Goal: Communication & Community: Answer question/provide support

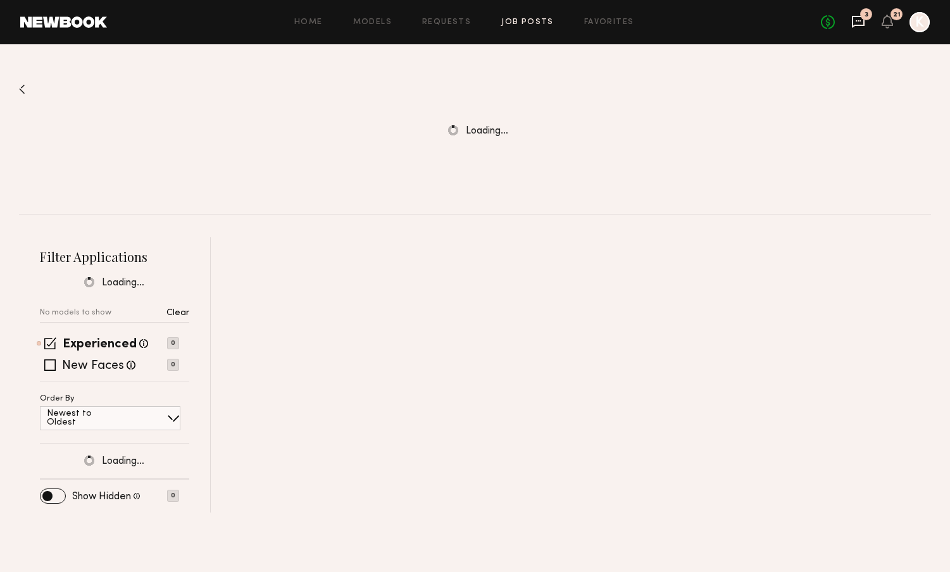
click at [857, 21] on icon at bounding box center [857, 20] width 5 height 1
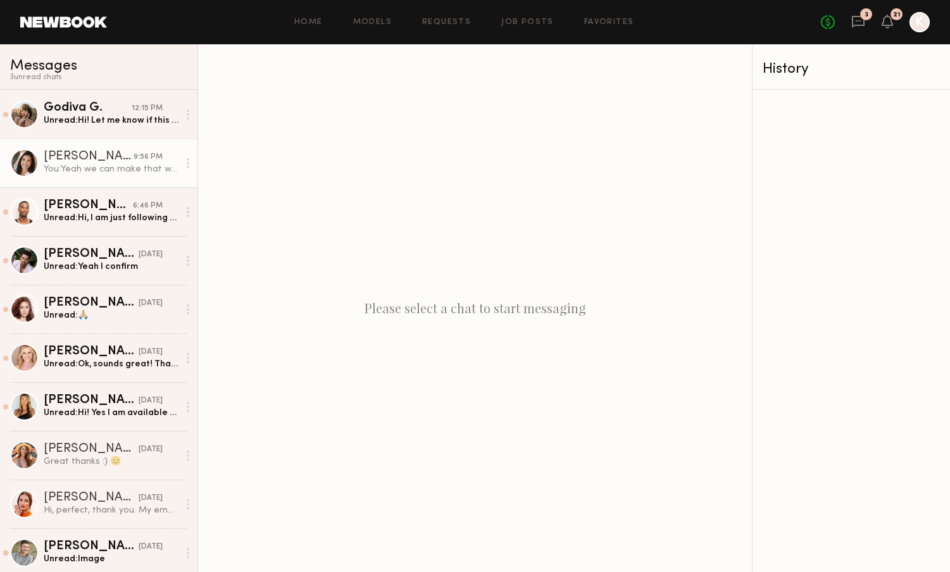
click at [84, 164] on div "You: Yeah we can make that work if we can confirm you!" at bounding box center [111, 169] width 135 height 12
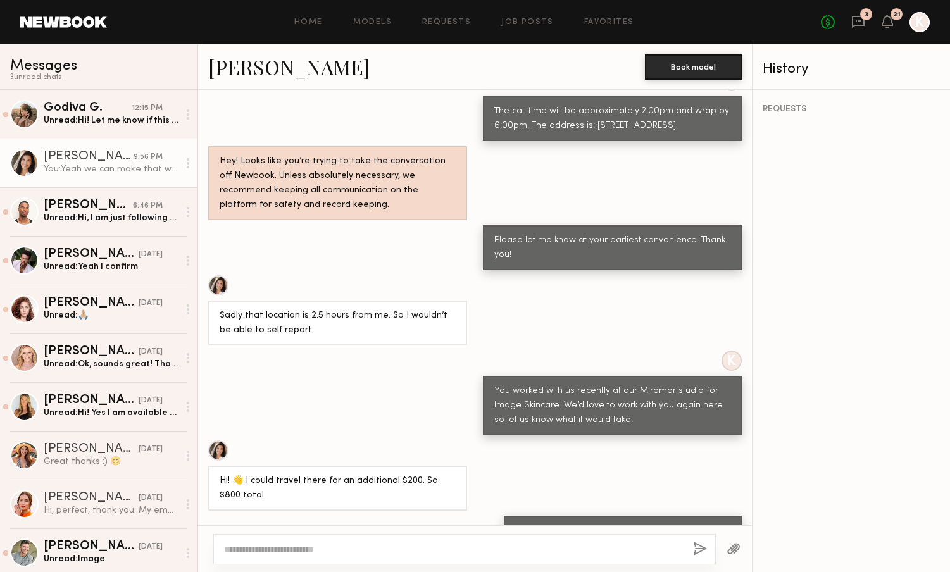
scroll to position [802, 0]
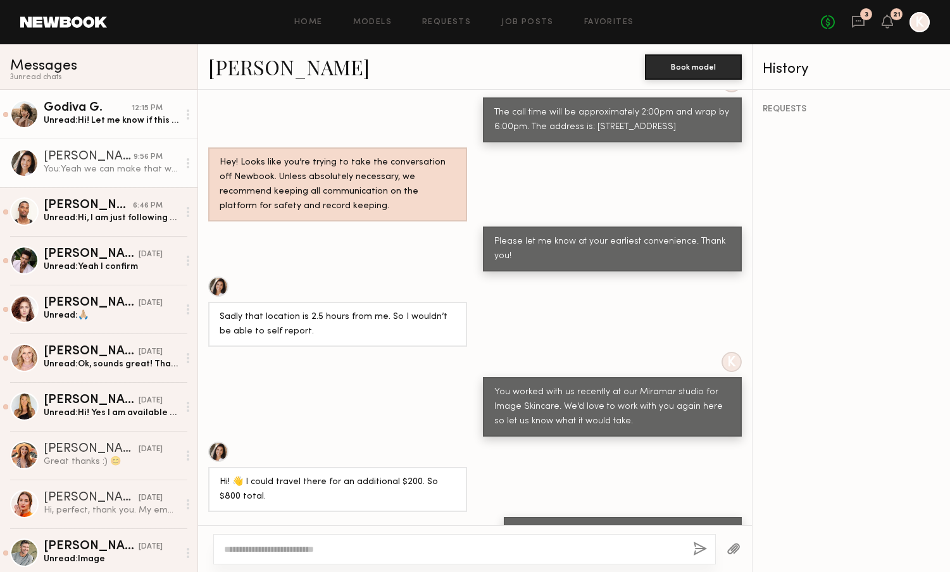
click at [113, 126] on div "Unread: Hi! Let me know if this is a possibility please :)" at bounding box center [111, 120] width 135 height 12
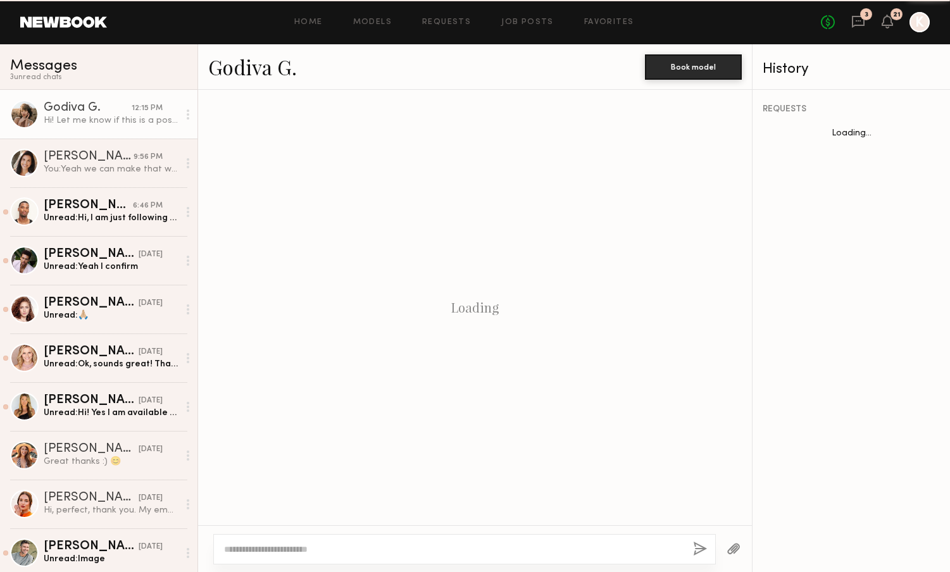
scroll to position [1304, 0]
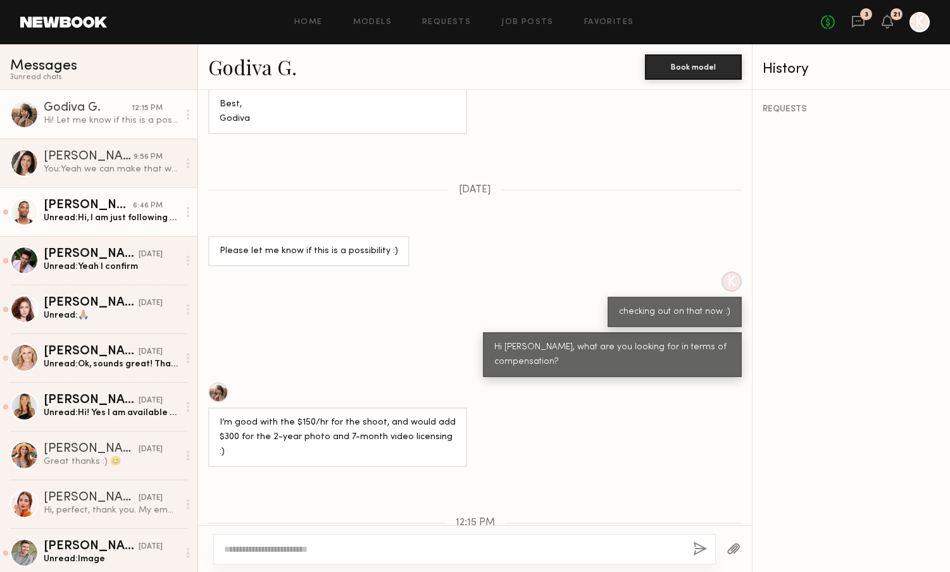
click at [108, 212] on div "Unread: Hi, I am just following up regarding the shoot that is coming up. Is th…" at bounding box center [111, 218] width 135 height 12
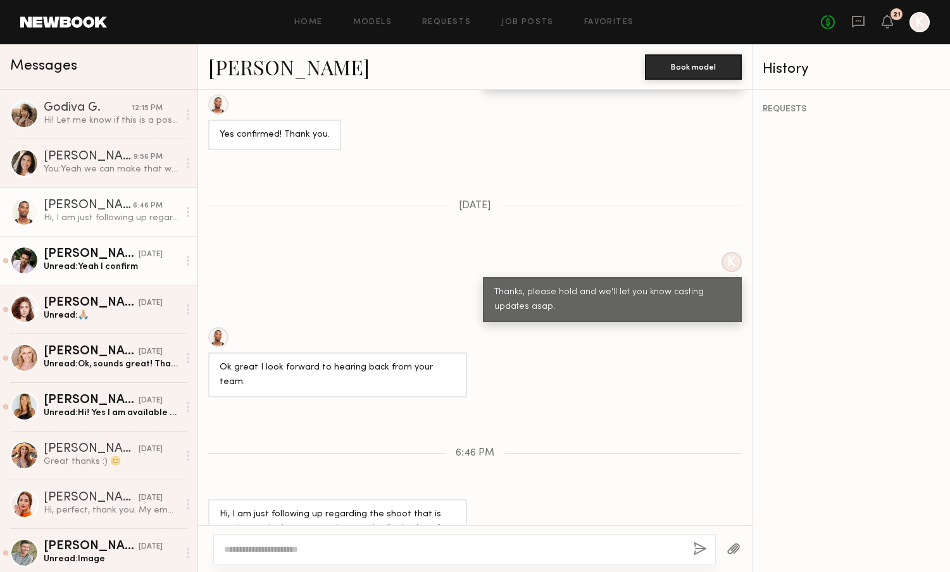
click at [85, 249] on div "[PERSON_NAME]" at bounding box center [91, 254] width 95 height 13
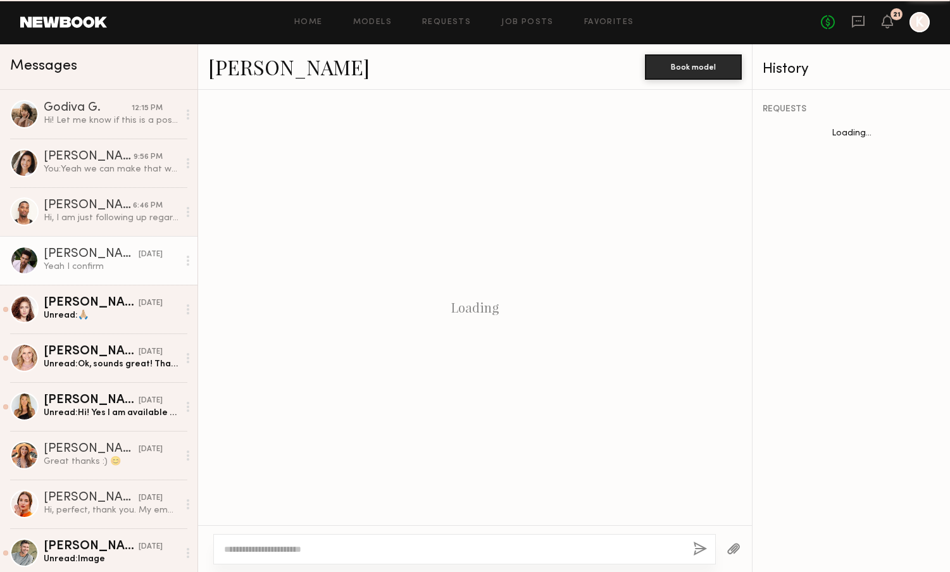
scroll to position [925, 0]
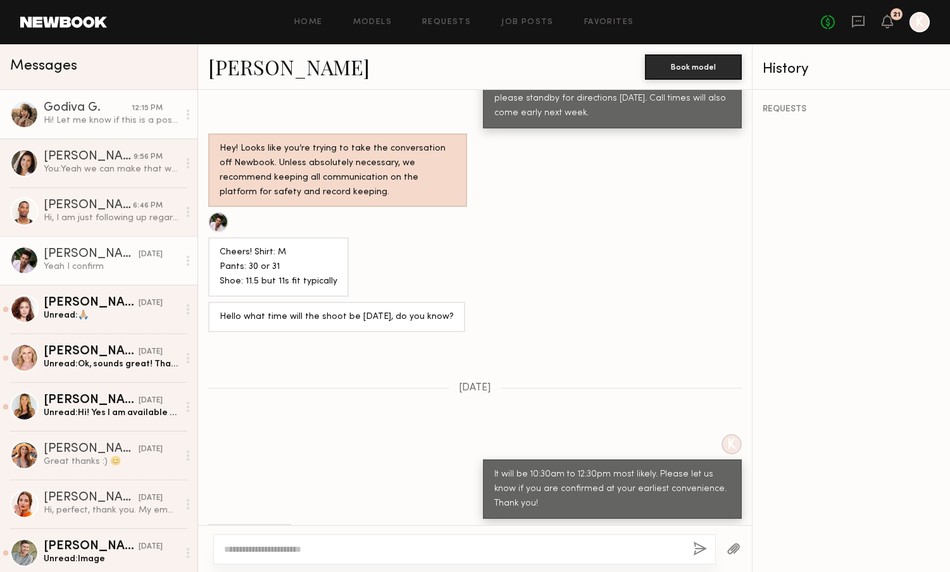
click at [90, 113] on div "Godiva G." at bounding box center [88, 108] width 88 height 13
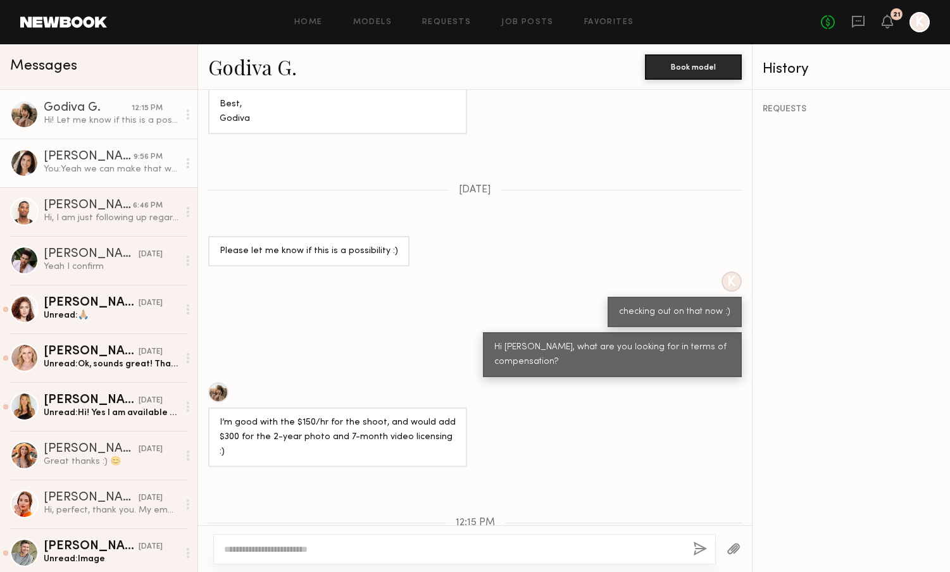
click at [128, 164] on div "You: Yeah we can make that work if we can confirm you!" at bounding box center [111, 169] width 135 height 12
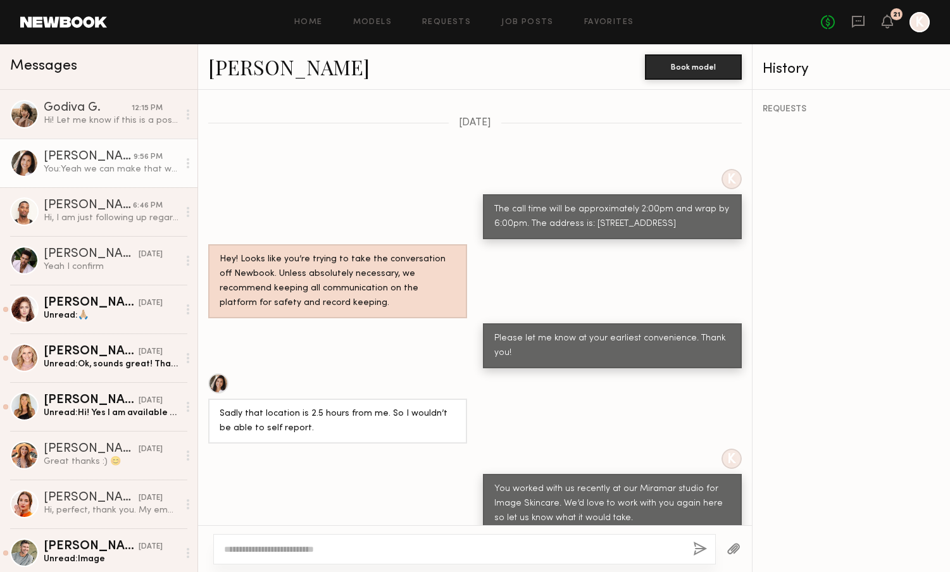
scroll to position [668, 0]
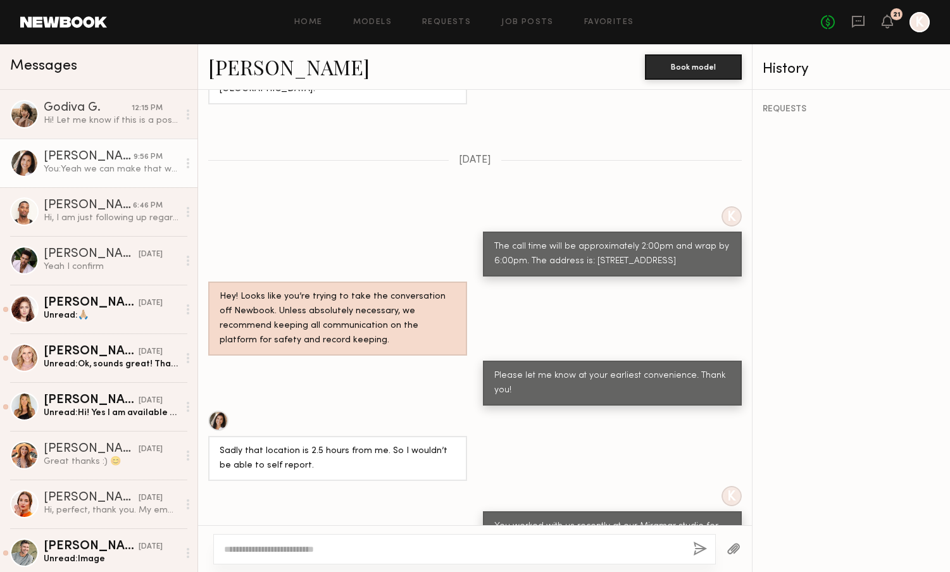
drag, startPoint x: 591, startPoint y: 238, endPoint x: 679, endPoint y: 245, distance: 88.2
click at [679, 245] on div "The call time will be approximately 2:00pm and wrap by 6:00pm. The address is: …" at bounding box center [612, 254] width 236 height 29
copy div "[STREET_ADDRESS]"
